Goal: Task Accomplishment & Management: Use online tool/utility

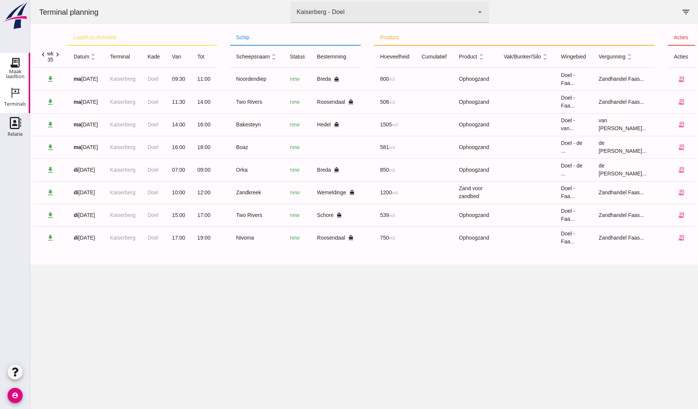
click at [14, 66] on use at bounding box center [15, 63] width 12 height 12
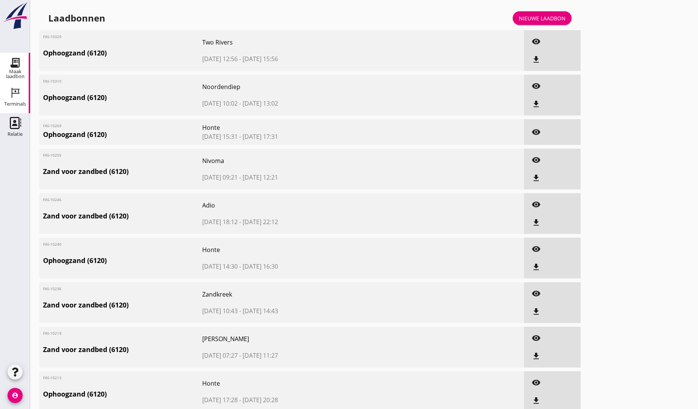
click at [17, 96] on icon "Terminals" at bounding box center [15, 93] width 12 height 12
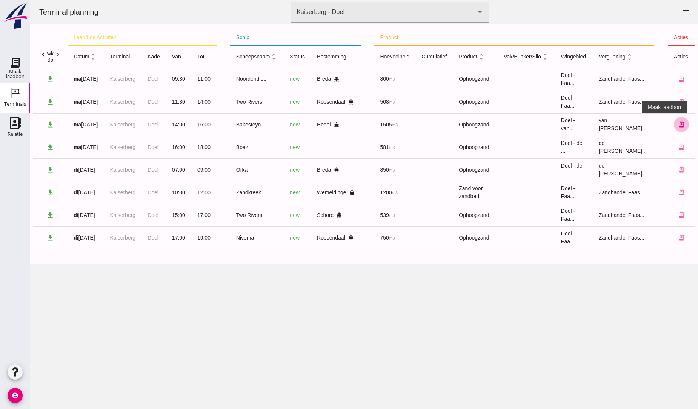
click at [678, 122] on icon "receipt_long" at bounding box center [681, 124] width 7 height 7
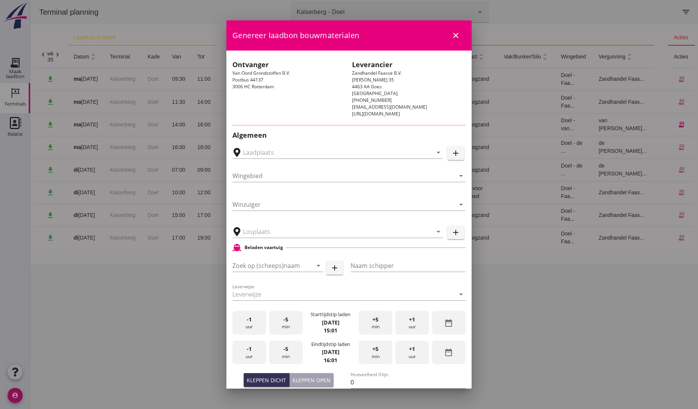
type input "[PERSON_NAME], Hedel"
type input "Bakesteyn"
type input "Schipper Bakesteyn"
type input "1643"
type input "Ophoogzand (6120)"
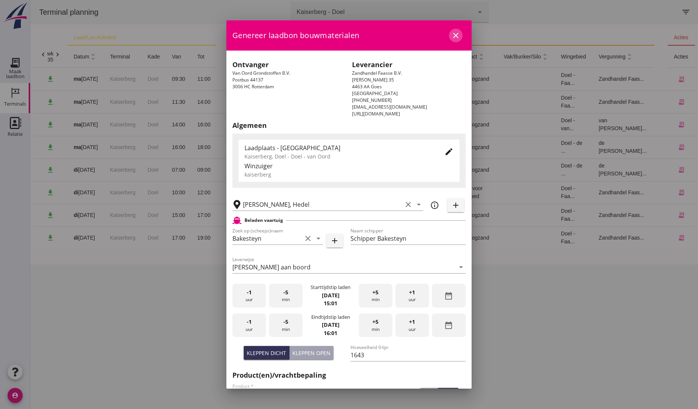
click at [451, 33] on icon "close" at bounding box center [455, 35] width 9 height 9
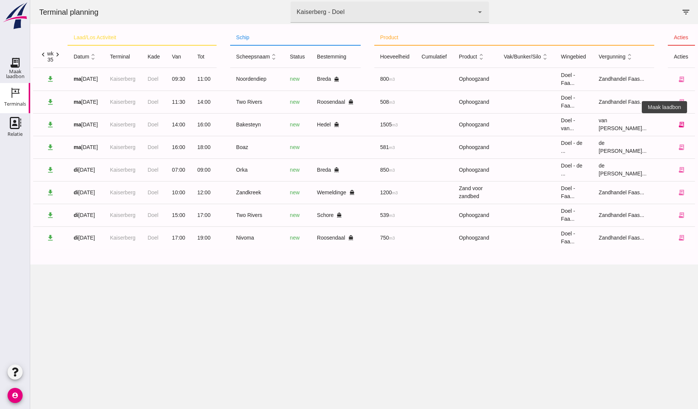
click at [678, 123] on icon "receipt_long" at bounding box center [681, 124] width 7 height 7
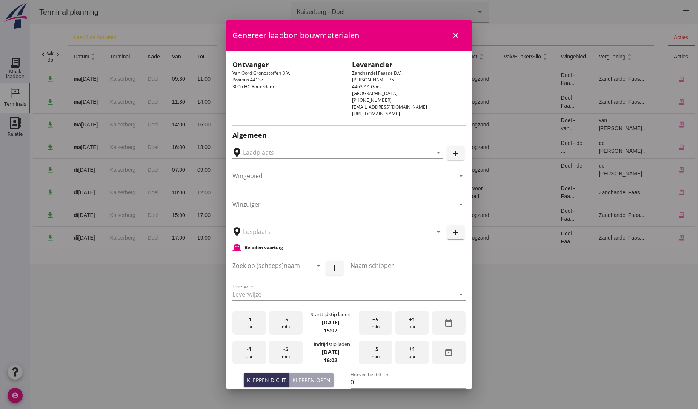
type input "[PERSON_NAME], Hedel"
type input "Bakesteyn"
type input "Schipper Bakesteyn"
type input "1643"
type input "Ophoogzand (6120)"
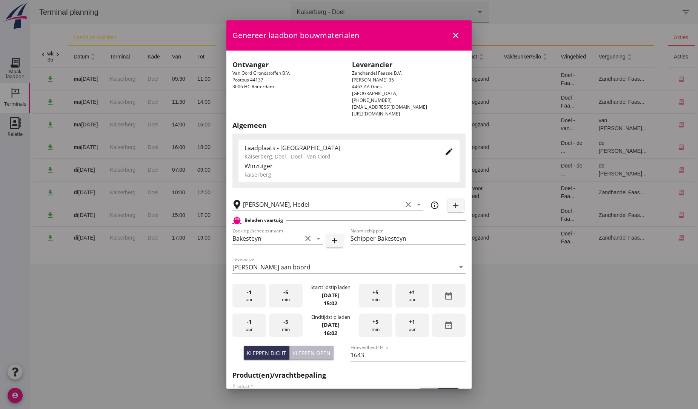
click at [311, 353] on div "Kleppen open" at bounding box center [311, 353] width 38 height 8
click at [364, 354] on input "1100" at bounding box center [407, 355] width 115 height 12
type input "1505"
click at [412, 323] on div "+1 uur" at bounding box center [412, 325] width 34 height 24
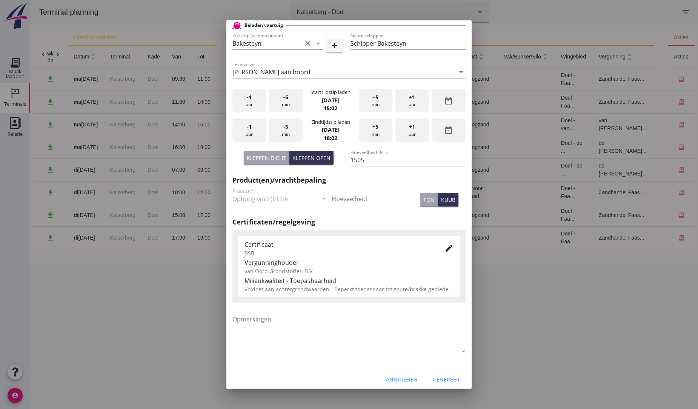
scroll to position [200, 0]
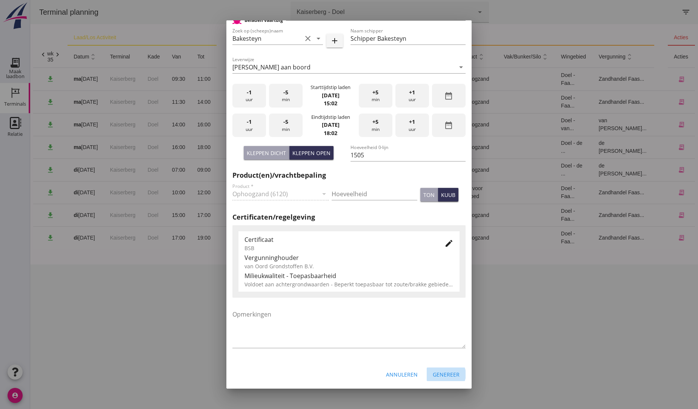
click at [442, 374] on div "Genereer" at bounding box center [445, 374] width 27 height 8
